Goal: Information Seeking & Learning: Learn about a topic

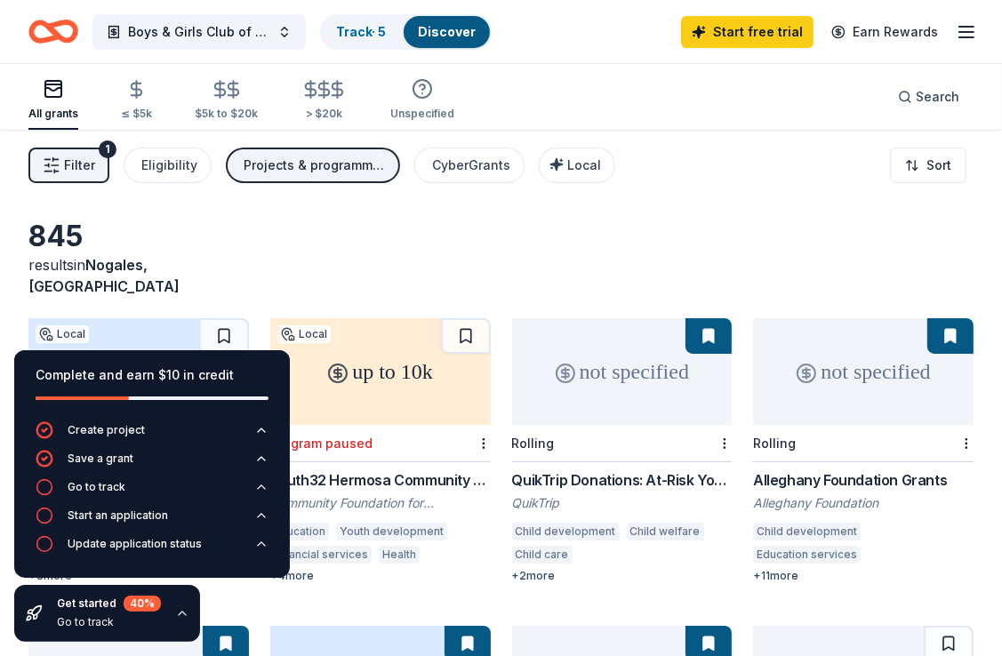
click at [678, 100] on div "All grants ≤ $5k $5k to $20k > $20k Unspecified Search" at bounding box center [500, 97] width 945 height 66
click at [235, 104] on div "$5k to $20k" at bounding box center [226, 100] width 63 height 42
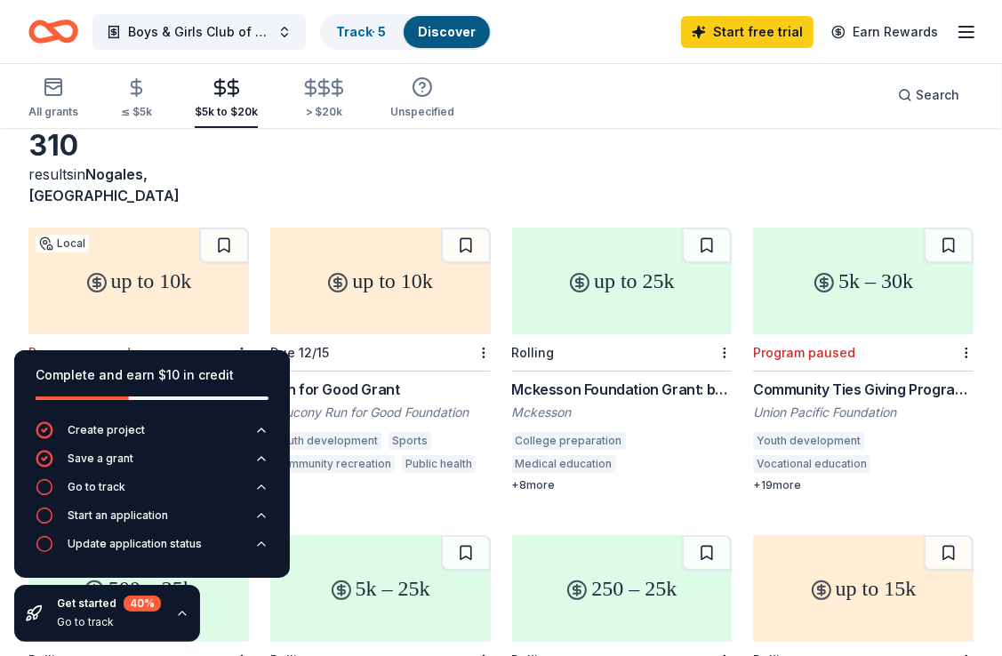
scroll to position [89, 0]
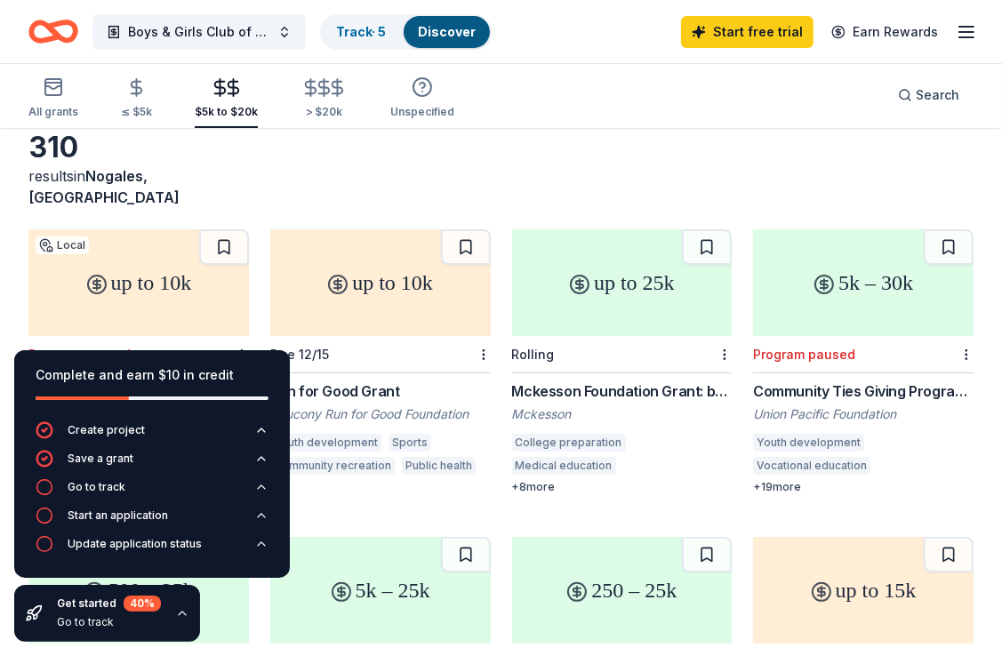
click at [139, 608] on div "40 %" at bounding box center [142, 604] width 37 height 16
click at [105, 485] on div "Go to track" at bounding box center [97, 487] width 58 height 14
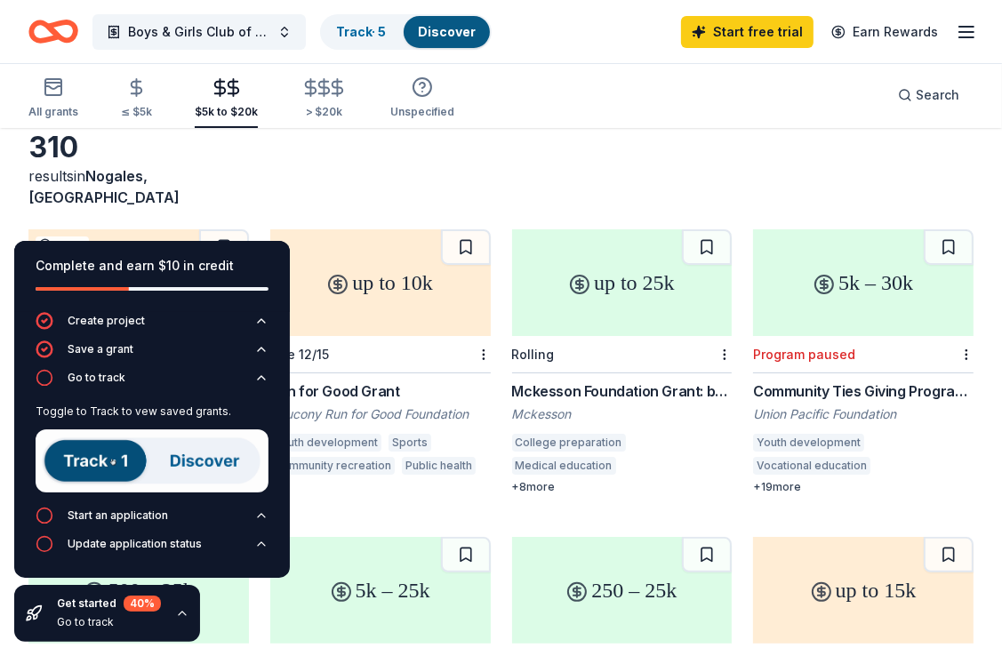
click at [190, 464] on img at bounding box center [152, 460] width 233 height 63
click at [101, 465] on img at bounding box center [152, 460] width 233 height 63
click at [146, 471] on img at bounding box center [152, 460] width 233 height 63
click at [255, 517] on icon "button" at bounding box center [261, 516] width 14 height 14
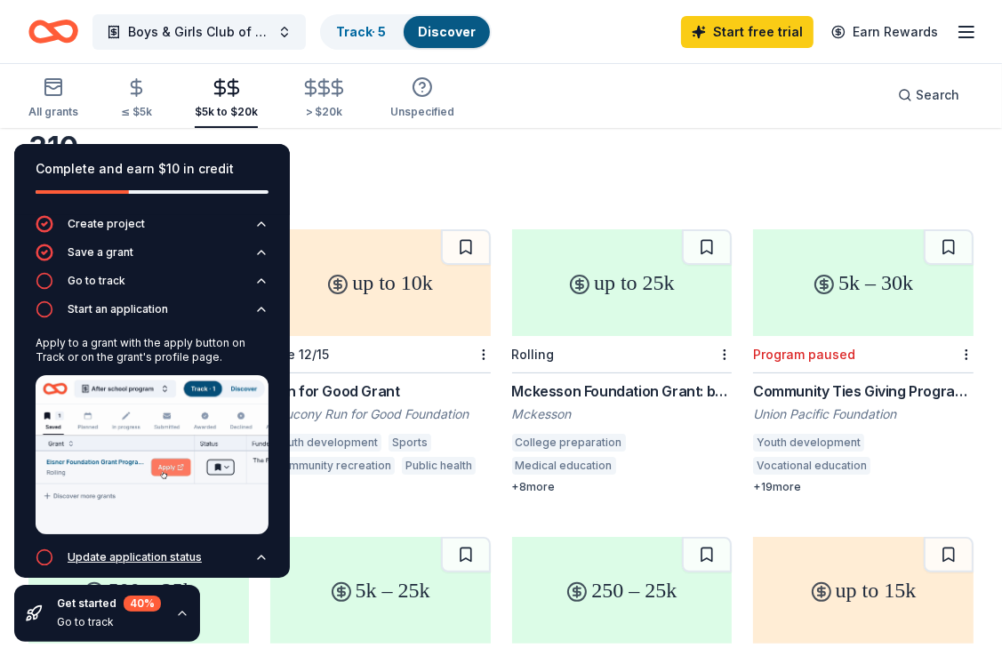
click at [254, 551] on icon "button" at bounding box center [261, 557] width 14 height 14
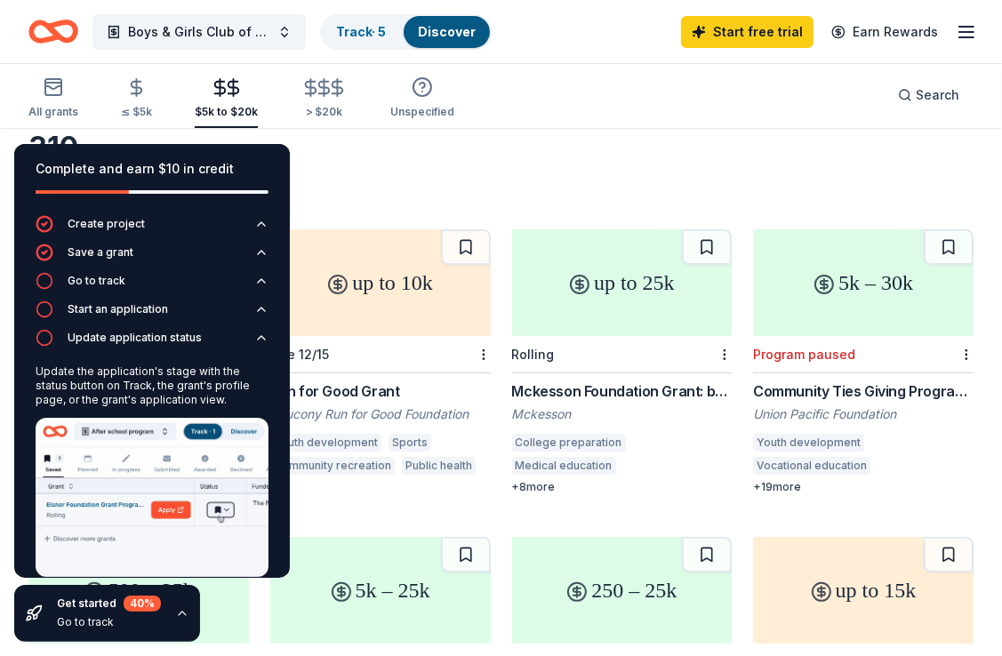
click at [605, 97] on div "All grants ≤ $5k $5k to $20k > $20k Unspecified Search" at bounding box center [500, 95] width 945 height 66
click at [370, 34] on link "Track · 5" at bounding box center [361, 31] width 50 height 15
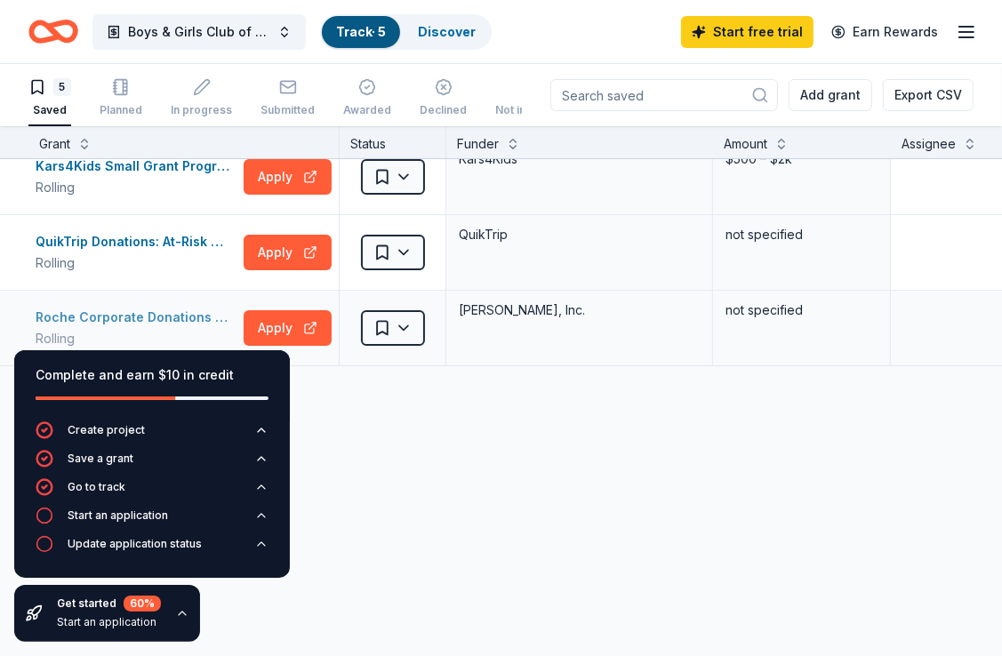
scroll to position [178, 0]
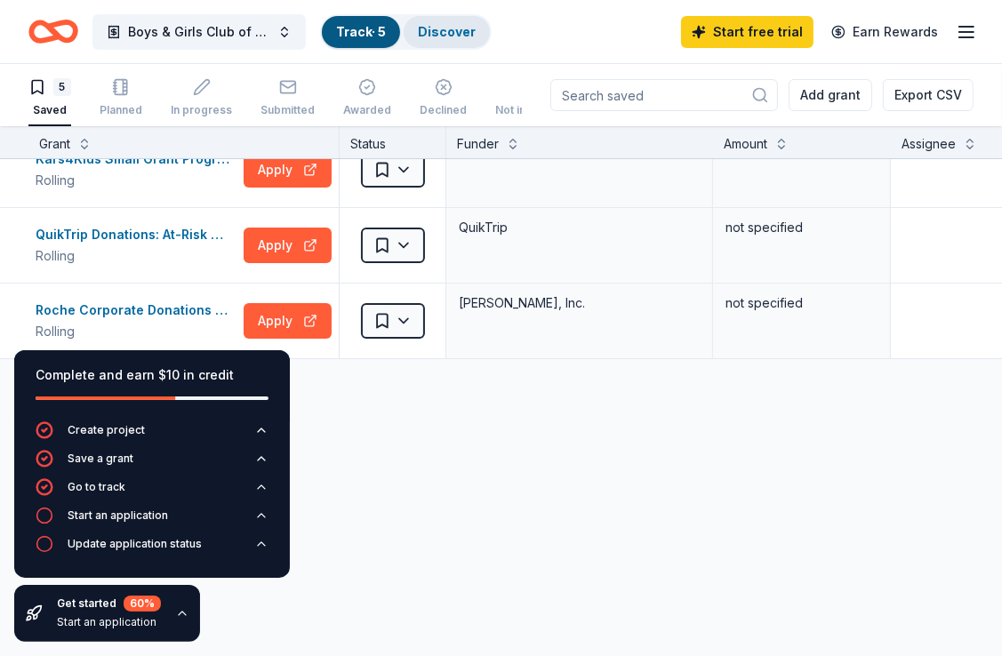
click at [467, 33] on link "Discover" at bounding box center [447, 31] width 58 height 15
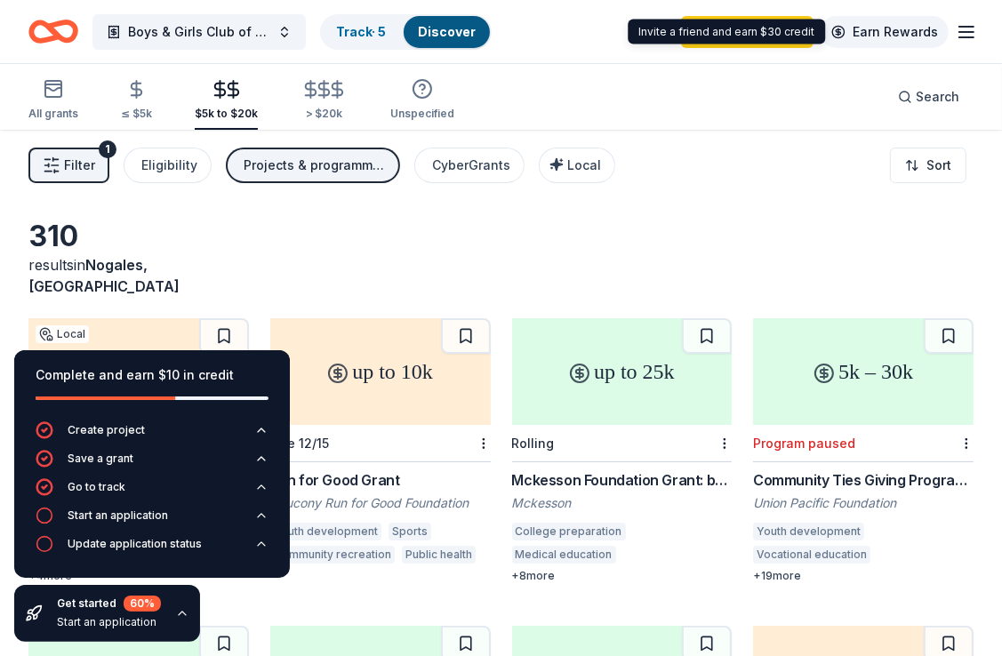
click at [901, 38] on link "Earn Rewards" at bounding box center [885, 32] width 128 height 32
